Goal: Task Accomplishment & Management: Use online tool/utility

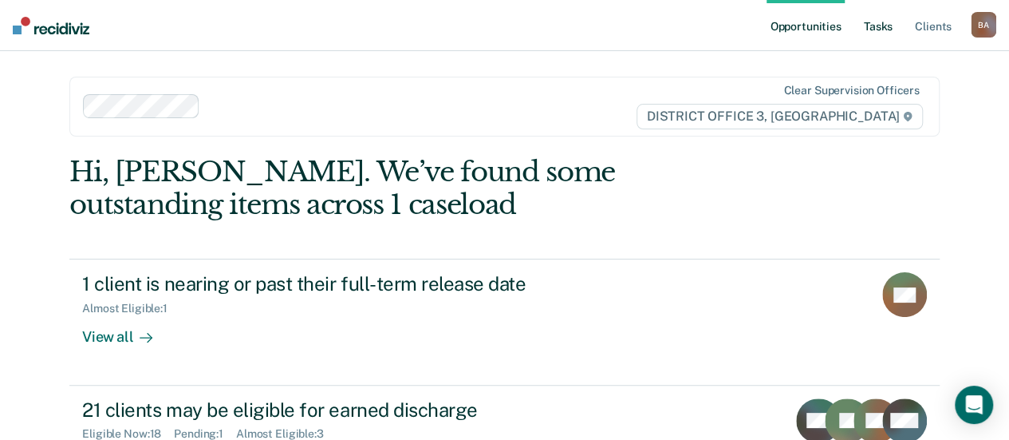
click at [877, 26] on link "Tasks" at bounding box center [878, 25] width 35 height 51
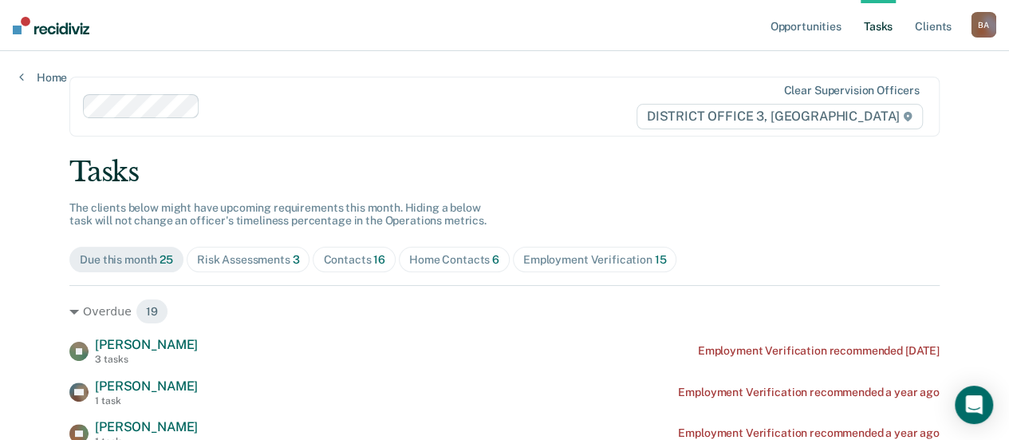
click at [261, 261] on div "Risk Assessments 3" at bounding box center [248, 260] width 103 height 14
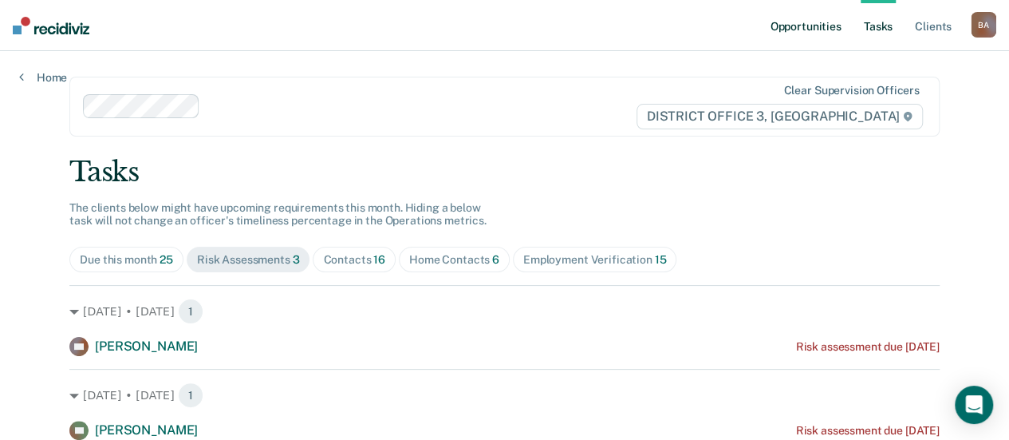
click at [796, 21] on link "Opportunities" at bounding box center [805, 25] width 77 height 51
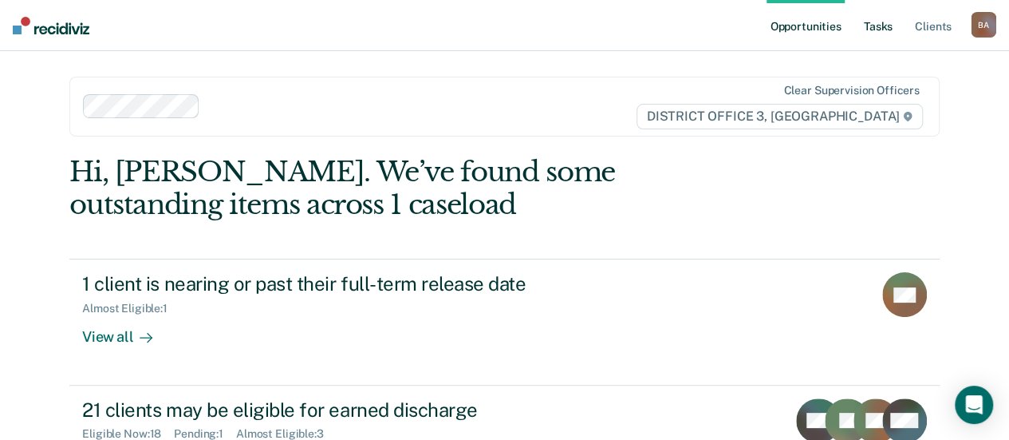
click at [885, 30] on link "Tasks" at bounding box center [878, 25] width 35 height 51
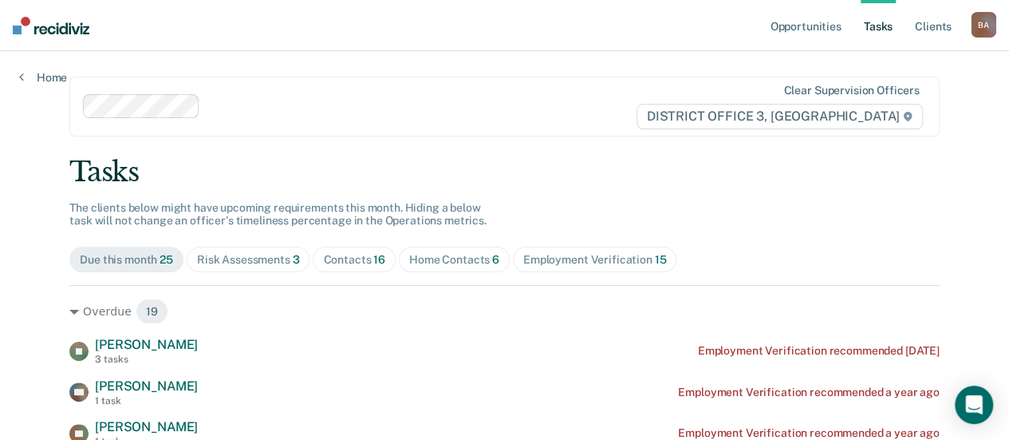
click at [337, 259] on div "Contacts 16" at bounding box center [354, 260] width 62 height 14
